Goal: Task Accomplishment & Management: Manage account settings

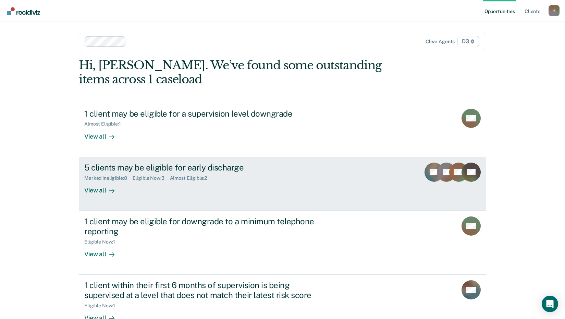
click at [209, 170] on div "5 clients may be eligible for early discharge" at bounding box center [204, 168] width 241 height 10
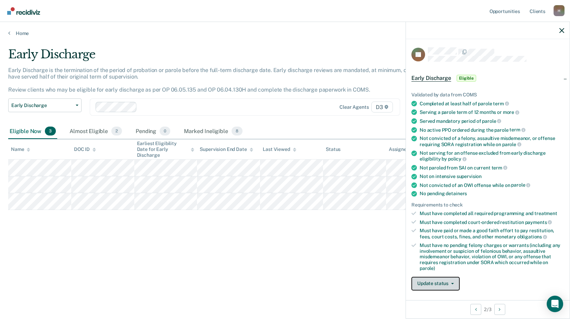
click at [454, 281] on button "Update status" at bounding box center [436, 284] width 48 height 14
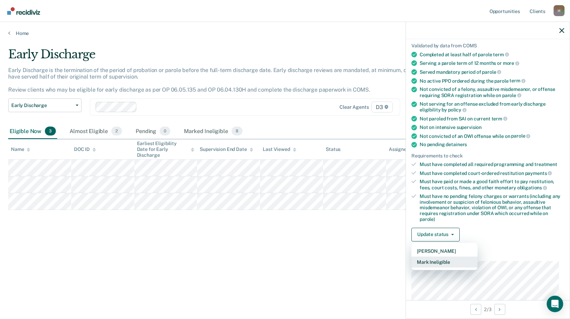
scroll to position [73, 0]
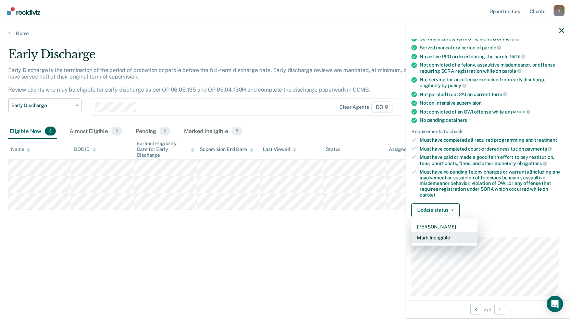
click at [437, 238] on button "Mark Ineligible" at bounding box center [445, 237] width 66 height 11
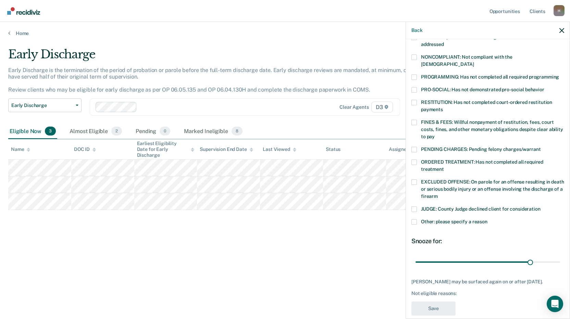
scroll to position [126, 0]
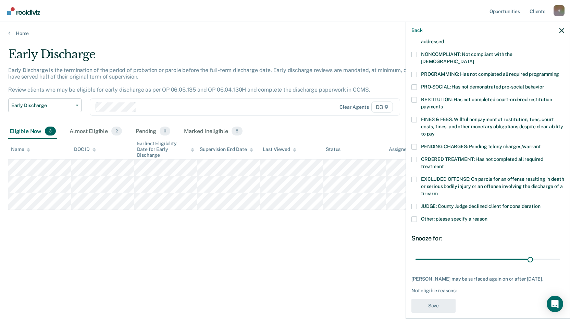
click at [414, 216] on span at bounding box center [414, 218] width 5 height 5
click at [488, 216] on input "Other: please specify a reason" at bounding box center [488, 216] width 0 height 0
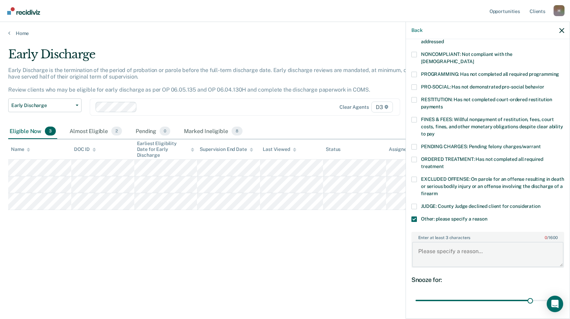
click at [423, 242] on textarea "Enter at least 3 characters 0 / 1600" at bounding box center [488, 254] width 152 height 25
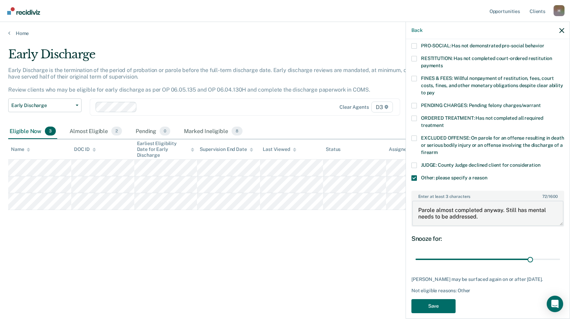
scroll to position [168, 0]
type textarea "Parole almost completed anyway. Still has mental needs to be addressed."
click at [435, 299] on button "Save" at bounding box center [434, 306] width 44 height 14
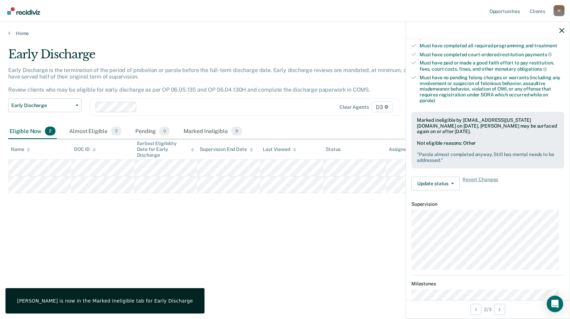
scroll to position [155, 0]
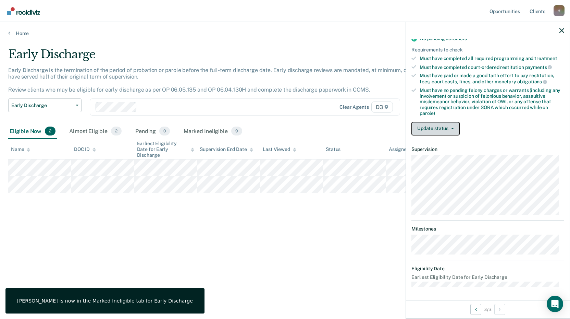
click at [450, 128] on span "button" at bounding box center [451, 128] width 5 height 1
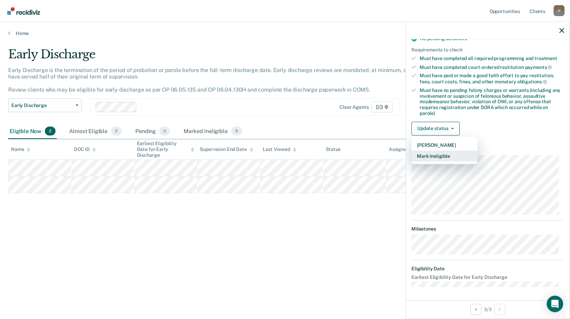
click at [440, 159] on button "Mark Ineligible" at bounding box center [445, 156] width 66 height 11
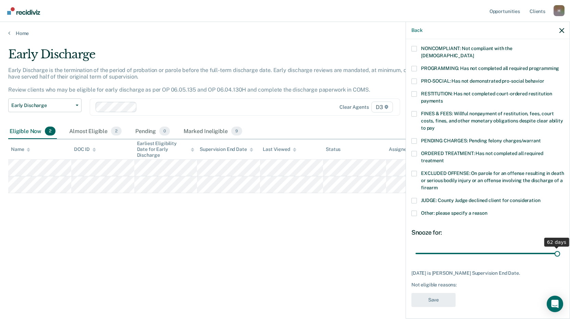
scroll to position [126, 0]
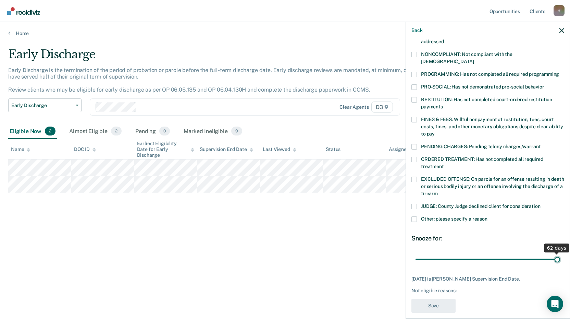
drag, startPoint x: 484, startPoint y: 246, endPoint x: 552, endPoint y: 240, distance: 68.1
type input "62"
click at [553, 253] on input "range" at bounding box center [488, 259] width 145 height 12
drag, startPoint x: 415, startPoint y: 210, endPoint x: 418, endPoint y: 220, distance: 10.1
click at [416, 216] on span at bounding box center [414, 218] width 5 height 5
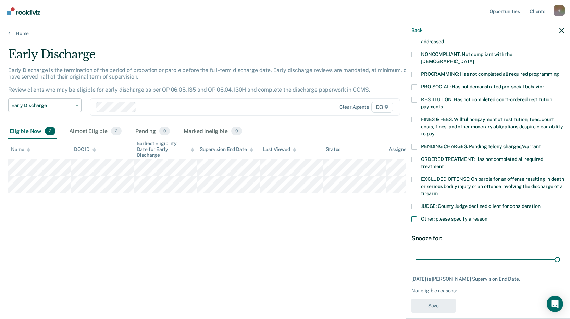
click at [488, 216] on input "Other: please specify a reason" at bounding box center [488, 216] width 0 height 0
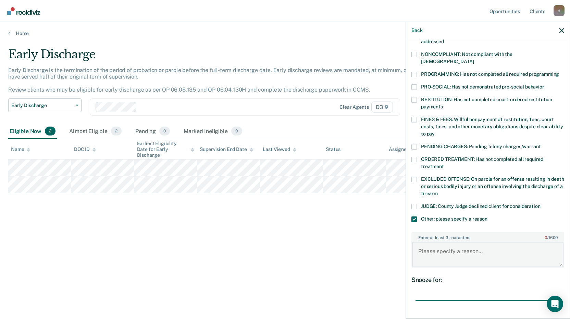
click at [437, 242] on textarea "Enter at least 3 characters 0 / 1600" at bounding box center [488, 254] width 152 height 25
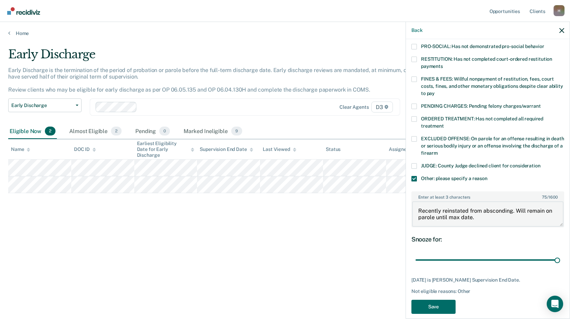
scroll to position [168, 0]
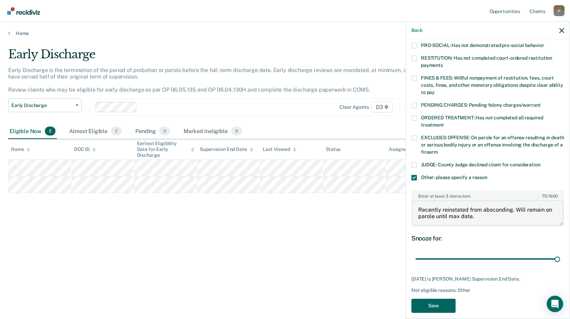
type textarea "Recently reinstated from absconding. Will remain on parole until max date."
click at [436, 299] on button "Save" at bounding box center [434, 306] width 44 height 14
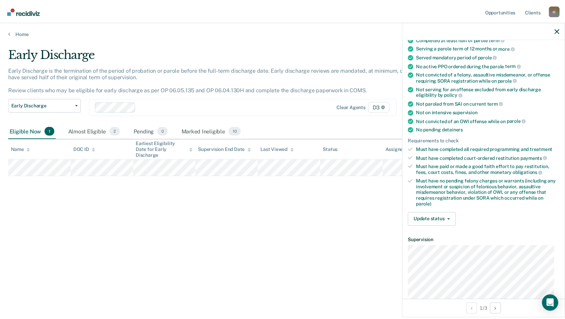
scroll to position [52, 0]
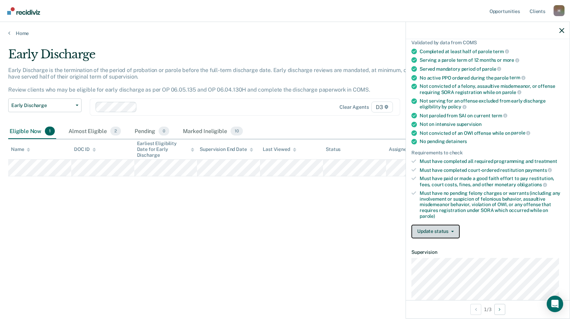
click at [455, 230] on button "Update status" at bounding box center [436, 232] width 48 height 14
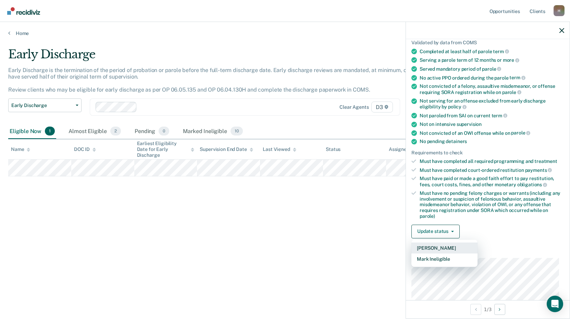
click at [441, 245] on button "[PERSON_NAME]" at bounding box center [445, 247] width 66 height 11
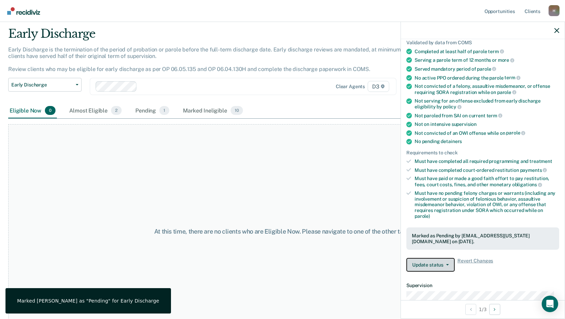
scroll to position [40, 0]
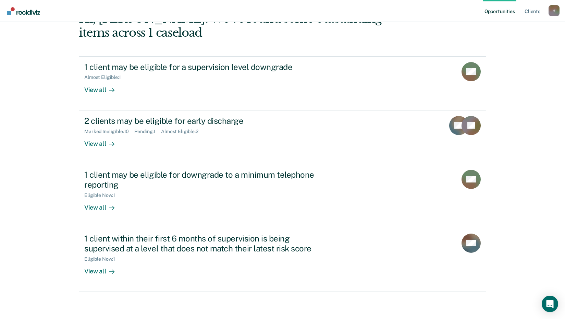
scroll to position [47, 0]
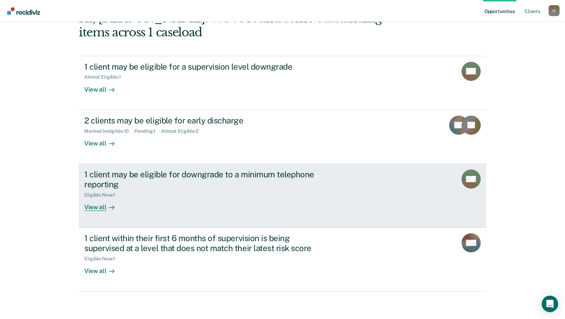
click at [93, 208] on div "View all" at bounding box center [103, 203] width 38 height 13
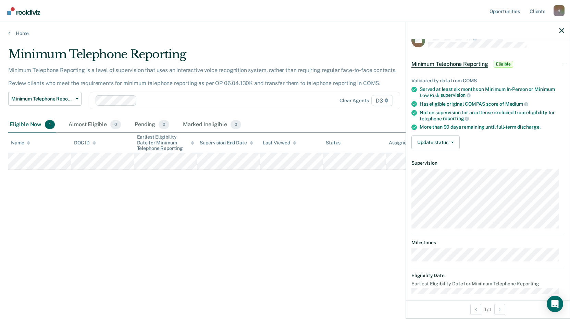
scroll to position [21, 0]
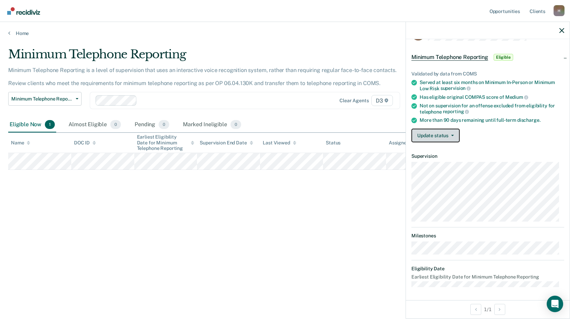
click at [452, 136] on button "Update status" at bounding box center [436, 136] width 48 height 14
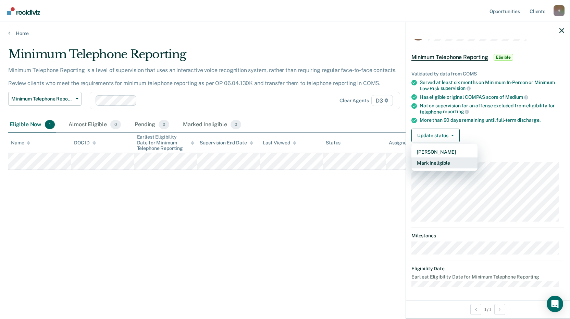
click at [447, 165] on button "Mark Ineligible" at bounding box center [445, 162] width 66 height 11
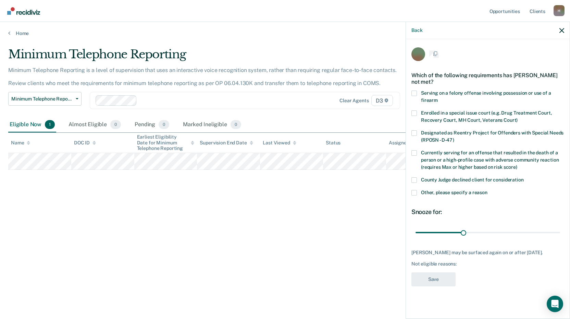
scroll to position [0, 0]
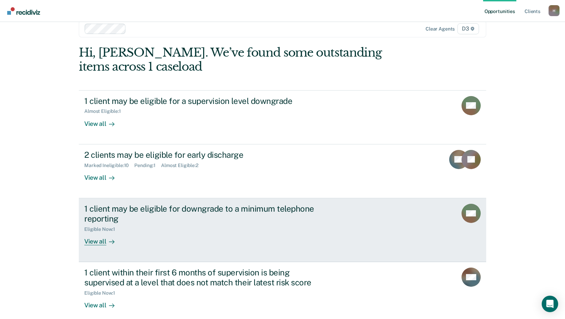
scroll to position [20, 0]
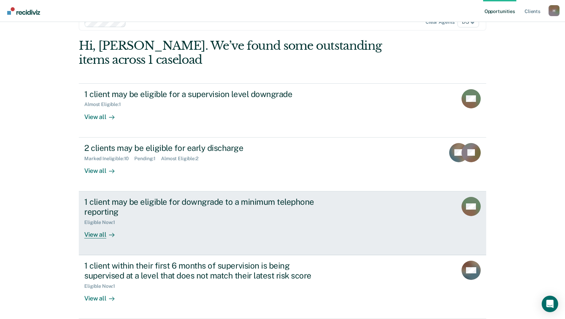
click at [97, 237] on div "View all" at bounding box center [103, 231] width 38 height 13
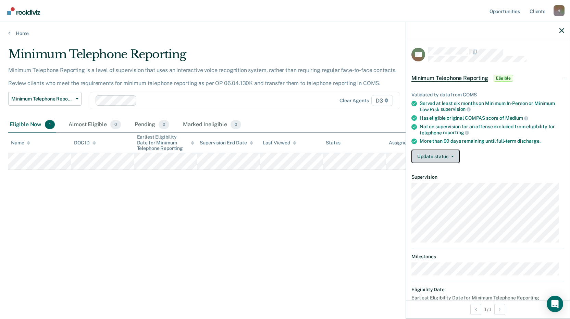
click at [457, 152] on button "Update status" at bounding box center [436, 156] width 48 height 14
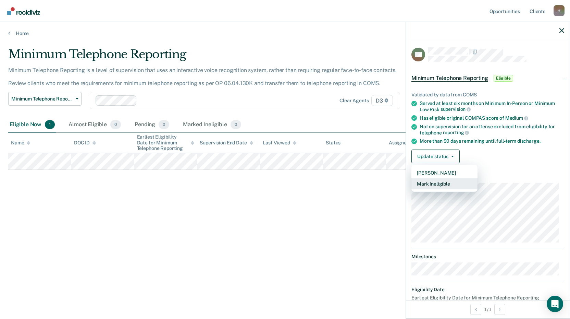
click at [438, 184] on button "Mark Ineligible" at bounding box center [445, 183] width 66 height 11
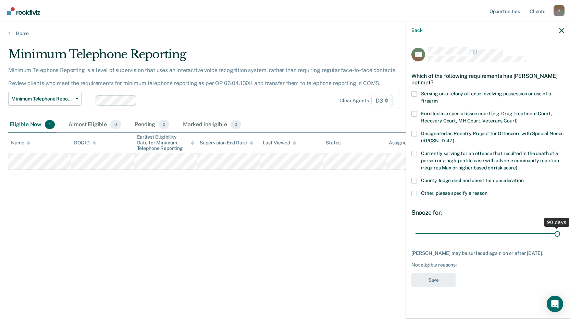
drag, startPoint x: 464, startPoint y: 233, endPoint x: 573, endPoint y: 233, distance: 109.4
type input "90"
click at [561, 233] on input "range" at bounding box center [488, 233] width 145 height 12
click at [416, 194] on span at bounding box center [414, 193] width 5 height 5
click at [488, 191] on input "Other, please specify a reason" at bounding box center [488, 191] width 0 height 0
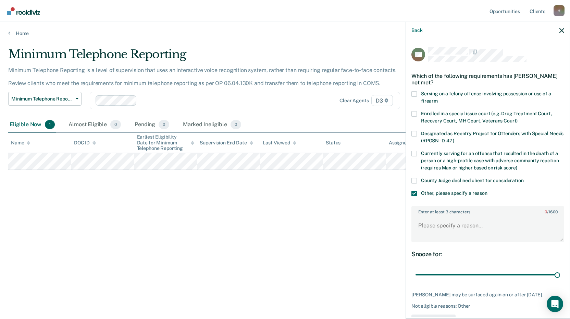
click at [437, 215] on div "Enter at least 3 characters 0 / 1600" at bounding box center [488, 224] width 153 height 36
click at [425, 223] on textarea "Enter at least 3 characters 0 / 1600" at bounding box center [488, 228] width 152 height 25
type textarea "P"
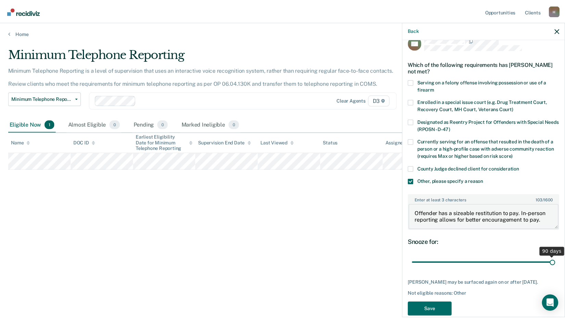
scroll to position [29, 0]
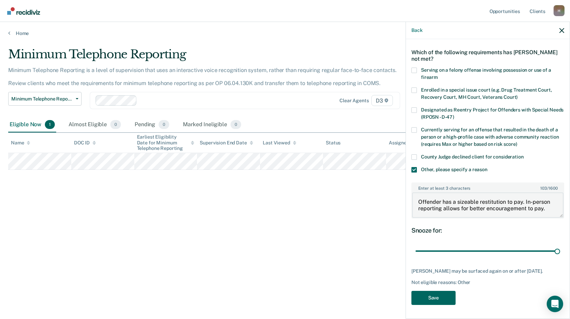
type textarea "Offender has a sizeable restitution to pay. In-person reporting allows for bett…"
click at [436, 298] on button "Save" at bounding box center [434, 298] width 44 height 14
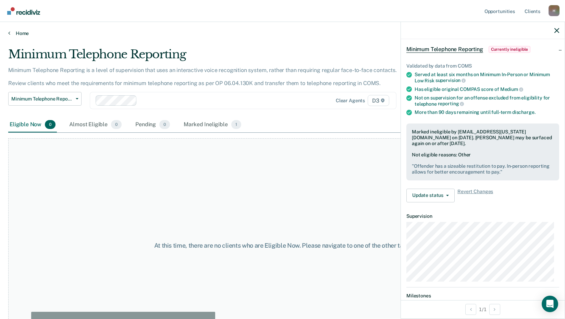
click at [8, 34] on icon at bounding box center [9, 32] width 2 height 5
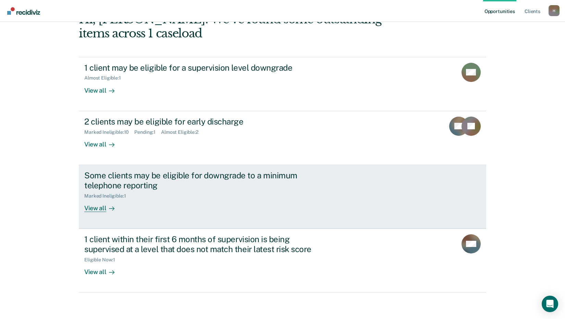
scroll to position [47, 0]
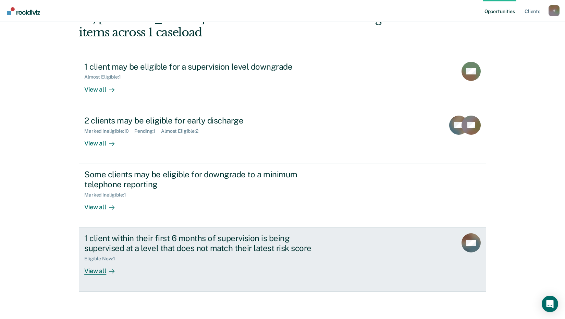
click at [95, 269] on div "View all" at bounding box center [103, 267] width 38 height 13
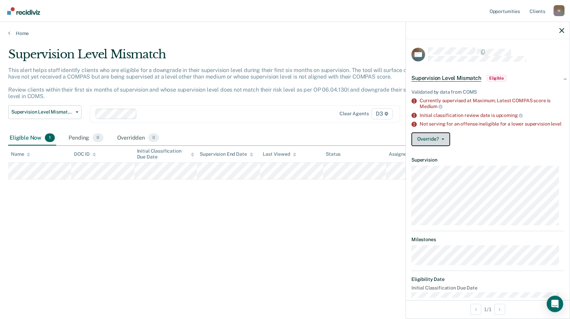
click at [441, 142] on button "Override?" at bounding box center [431, 139] width 39 height 14
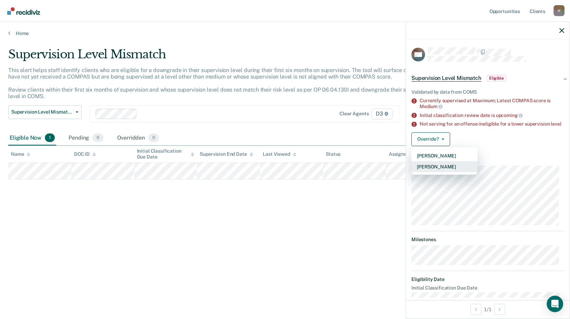
click at [444, 170] on button "[PERSON_NAME]" at bounding box center [445, 166] width 66 height 11
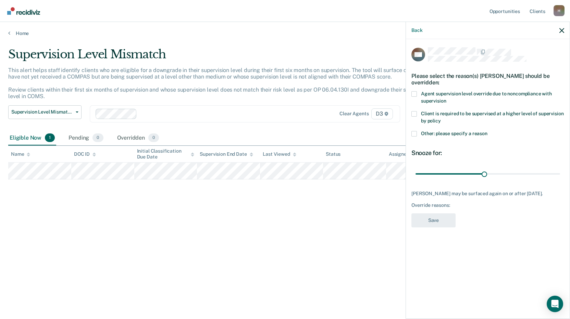
click at [416, 133] on span at bounding box center [414, 133] width 5 height 5
click at [488, 131] on input "Other: please specify a reason" at bounding box center [488, 131] width 0 height 0
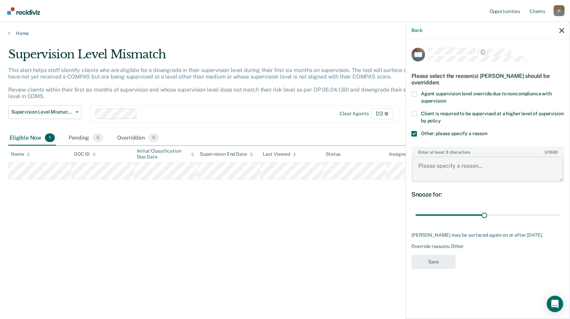
click at [437, 168] on textarea "Enter at least 3 characters 0 / 1600" at bounding box center [488, 168] width 152 height 25
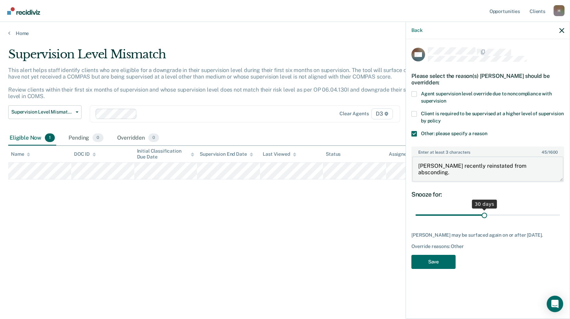
type textarea "[PERSON_NAME] recently reinstated from absconding."
drag, startPoint x: 485, startPoint y: 213, endPoint x: 573, endPoint y: 219, distance: 87.6
type input "62"
click at [561, 219] on input "range" at bounding box center [488, 215] width 145 height 12
click at [547, 164] on textarea "[PERSON_NAME] recently reinstated from absconding." at bounding box center [488, 168] width 152 height 25
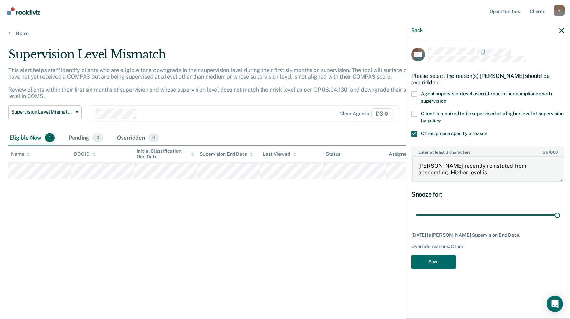
click at [442, 173] on textarea "[PERSON_NAME] recently reinstated from absconding. Higher level is" at bounding box center [488, 168] width 152 height 25
type textarea "[PERSON_NAME] recently reinstated from absconding. Higher level is needed to en…"
click at [428, 264] on button "Save" at bounding box center [434, 262] width 44 height 14
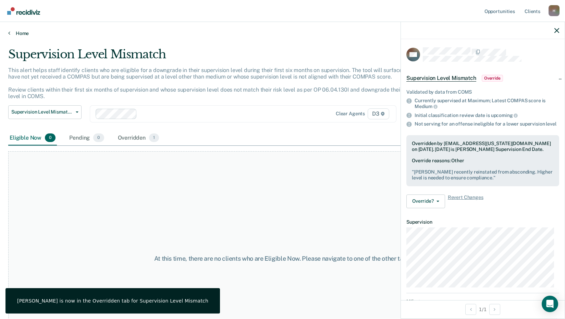
click at [9, 32] on icon at bounding box center [9, 32] width 2 height 5
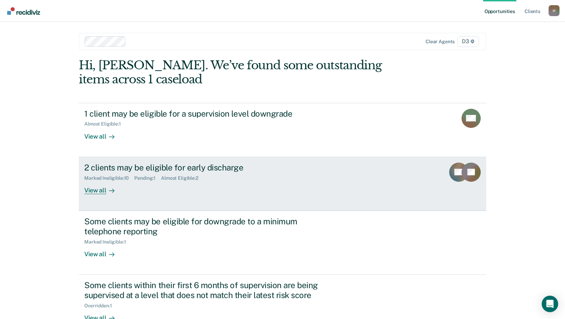
click at [94, 192] on div "View all" at bounding box center [103, 187] width 38 height 13
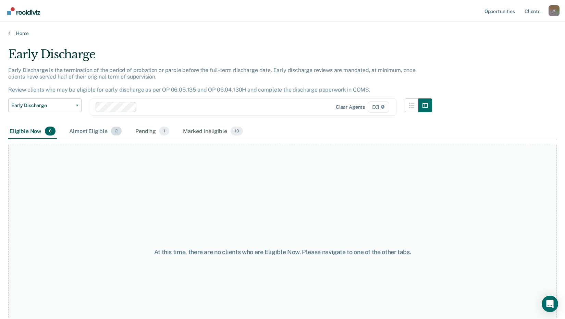
click at [91, 129] on div "Almost Eligible 2" at bounding box center [95, 131] width 55 height 15
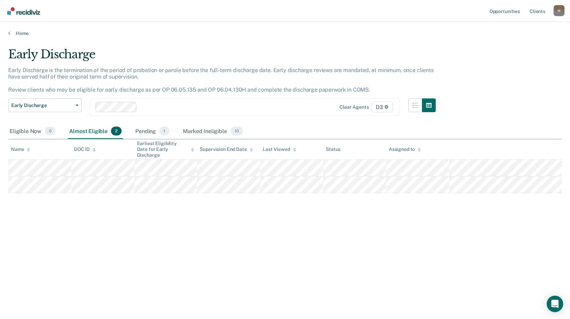
click at [8, 33] on div "Home" at bounding box center [285, 29] width 570 height 14
click at [19, 35] on link "Home" at bounding box center [285, 33] width 554 height 6
